Goal: Find specific page/section: Find specific page/section

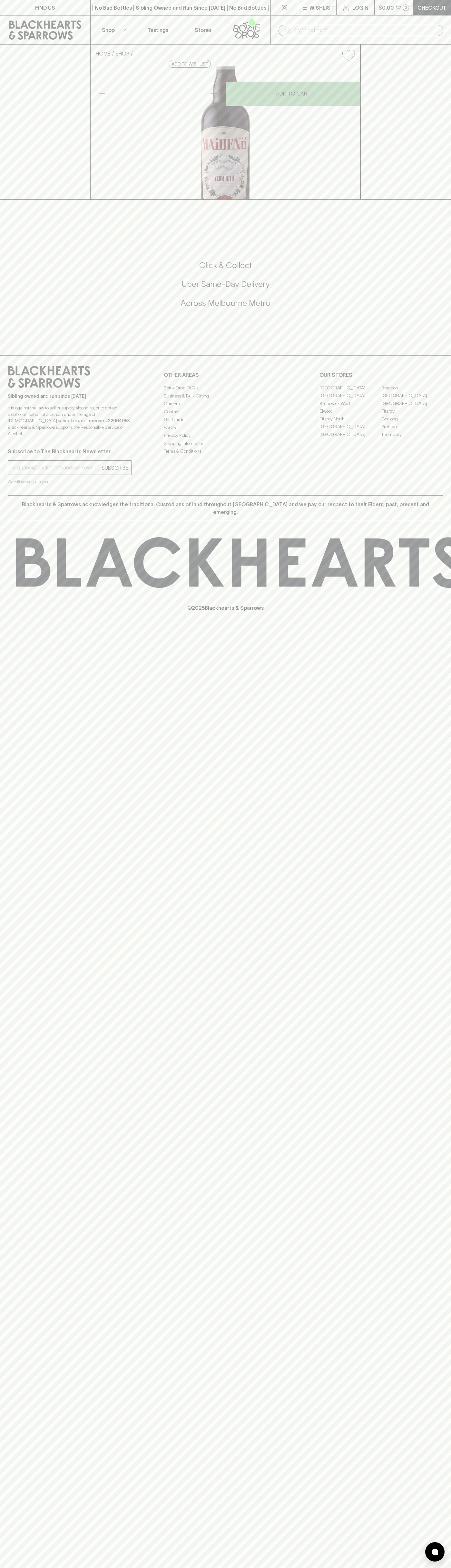
click at [436, 32] on input "text" at bounding box center [366, 30] width 144 height 11
click at [183, 1567] on html "FIND US | No Bad Bottles | Sibling Owned and Run Since [DATE] | No Bad Bottles …" at bounding box center [226, 784] width 451 height 1568
click at [6, 612] on p "© 2025 Blackhearts & Sparrows" at bounding box center [226, 599] width 451 height 24
click at [413, 400] on link "[GEOGRAPHIC_DATA]" at bounding box center [413, 396] width 62 height 8
